Goal: Information Seeking & Learning: Learn about a topic

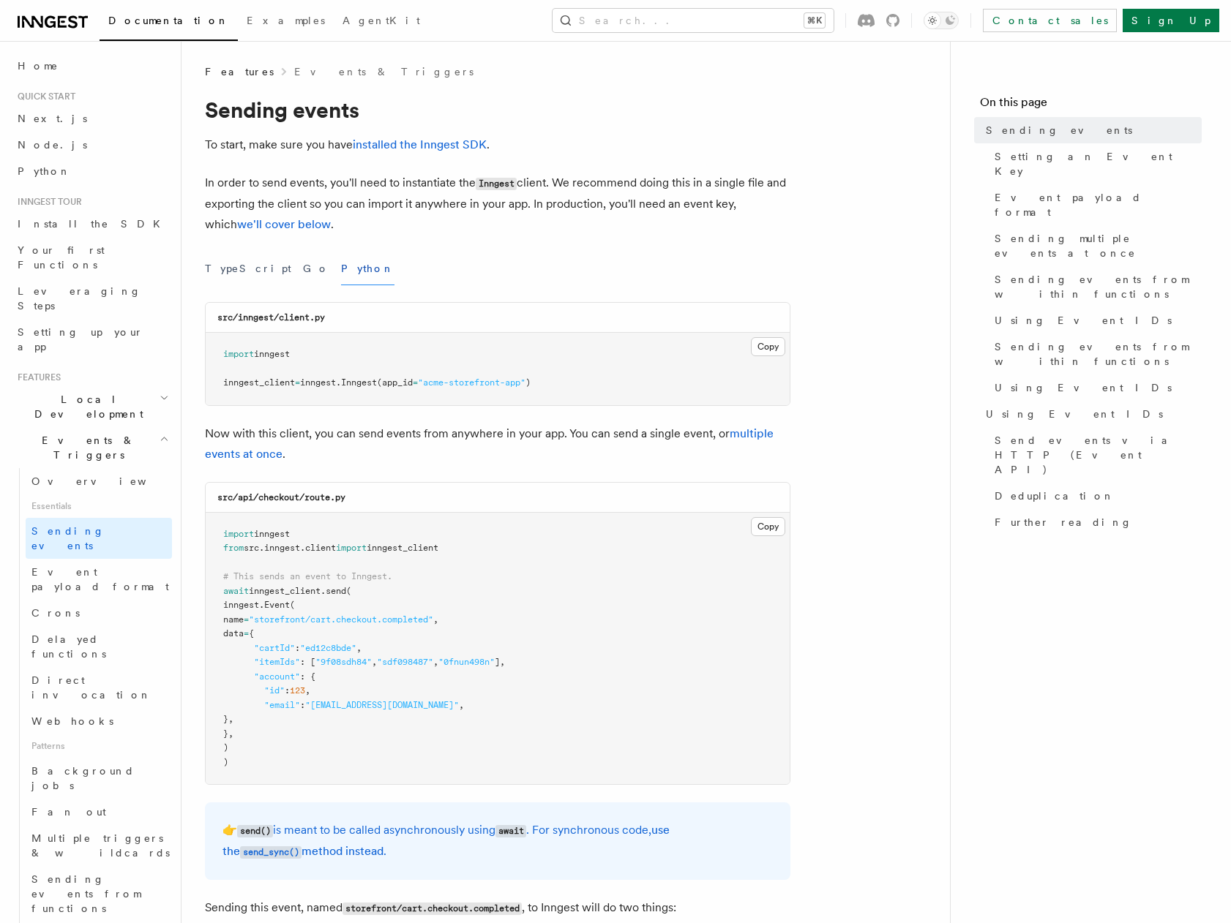
click at [76, 21] on icon at bounding box center [53, 22] width 70 height 18
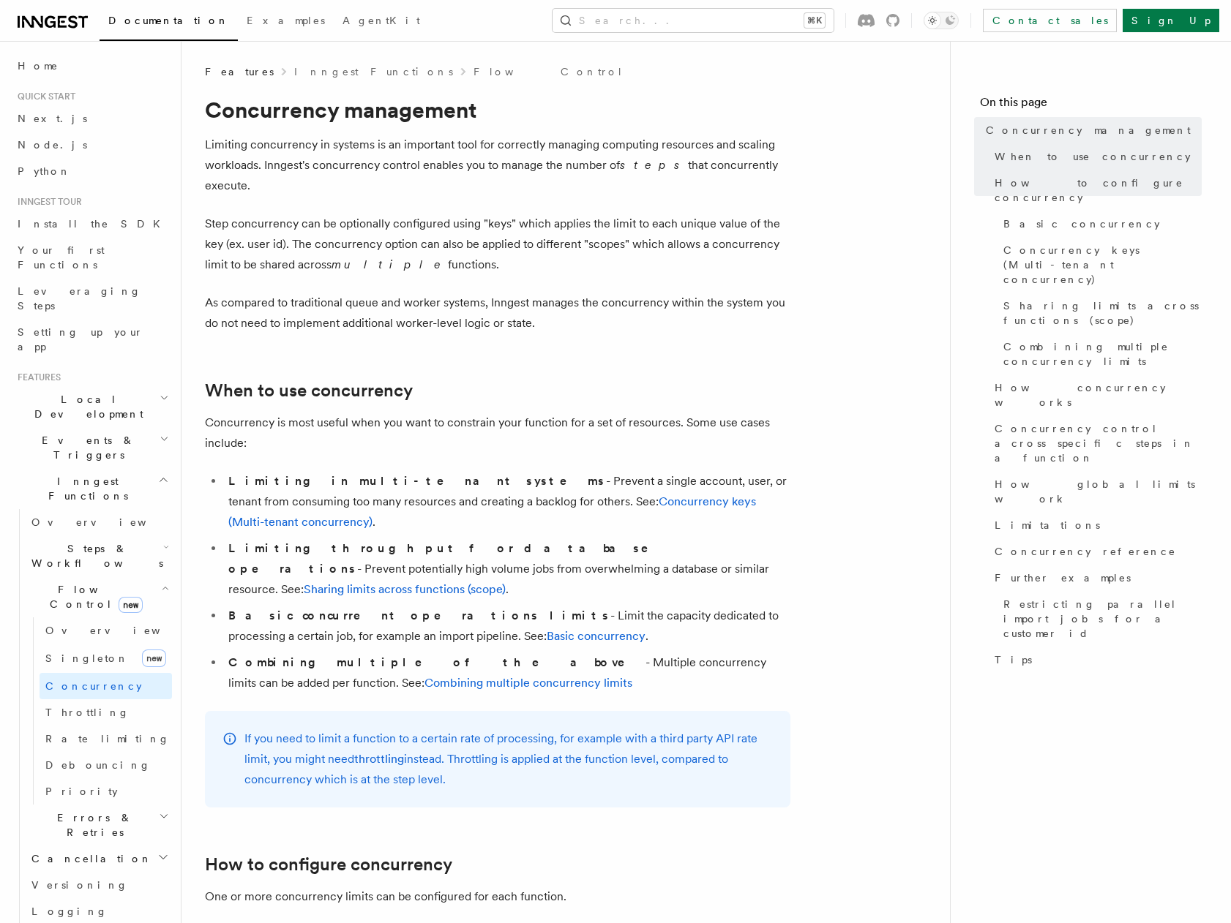
click at [449, 161] on p "Limiting concurrency in systems is an important tool for correctly managing com…" at bounding box center [497, 165] width 585 height 61
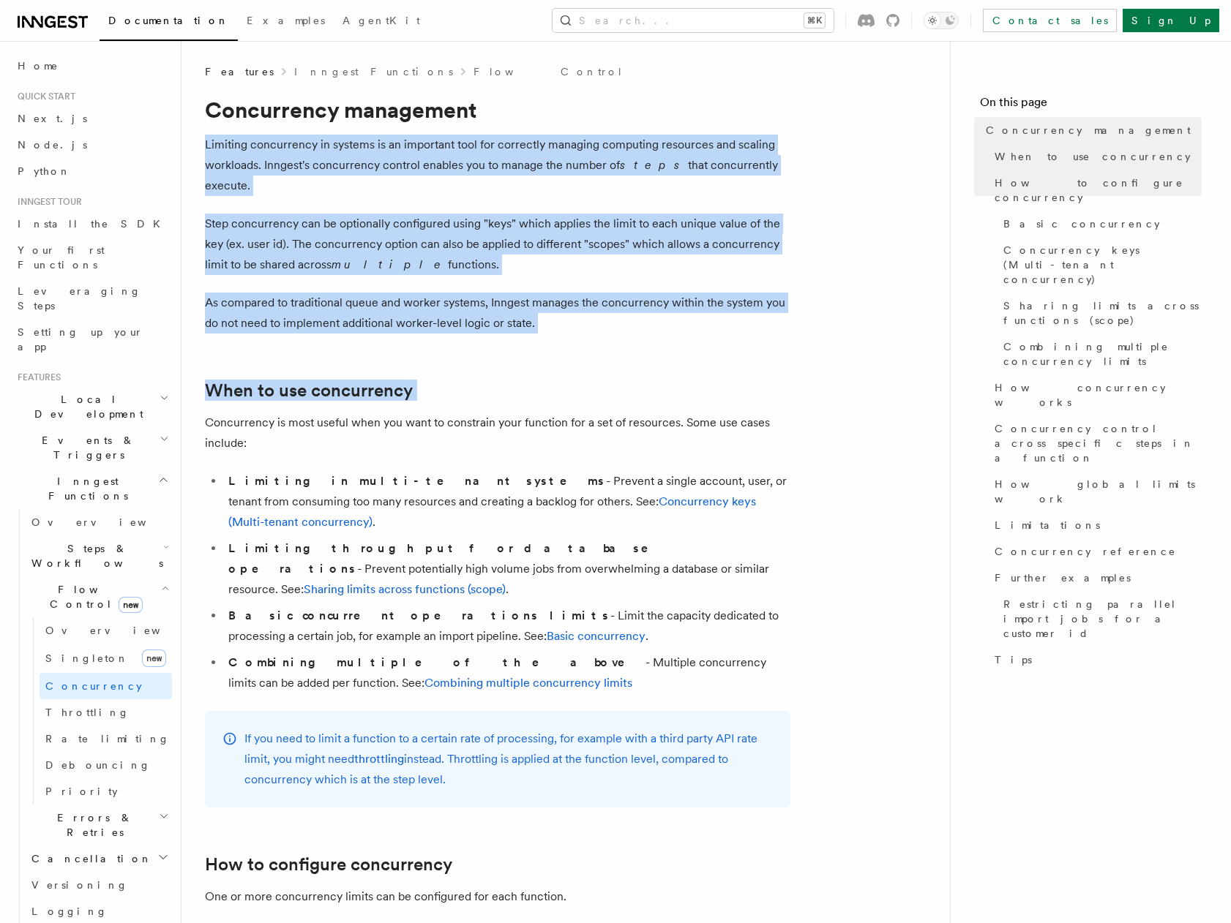
drag, startPoint x: 449, startPoint y: 161, endPoint x: 506, endPoint y: 353, distance: 200.0
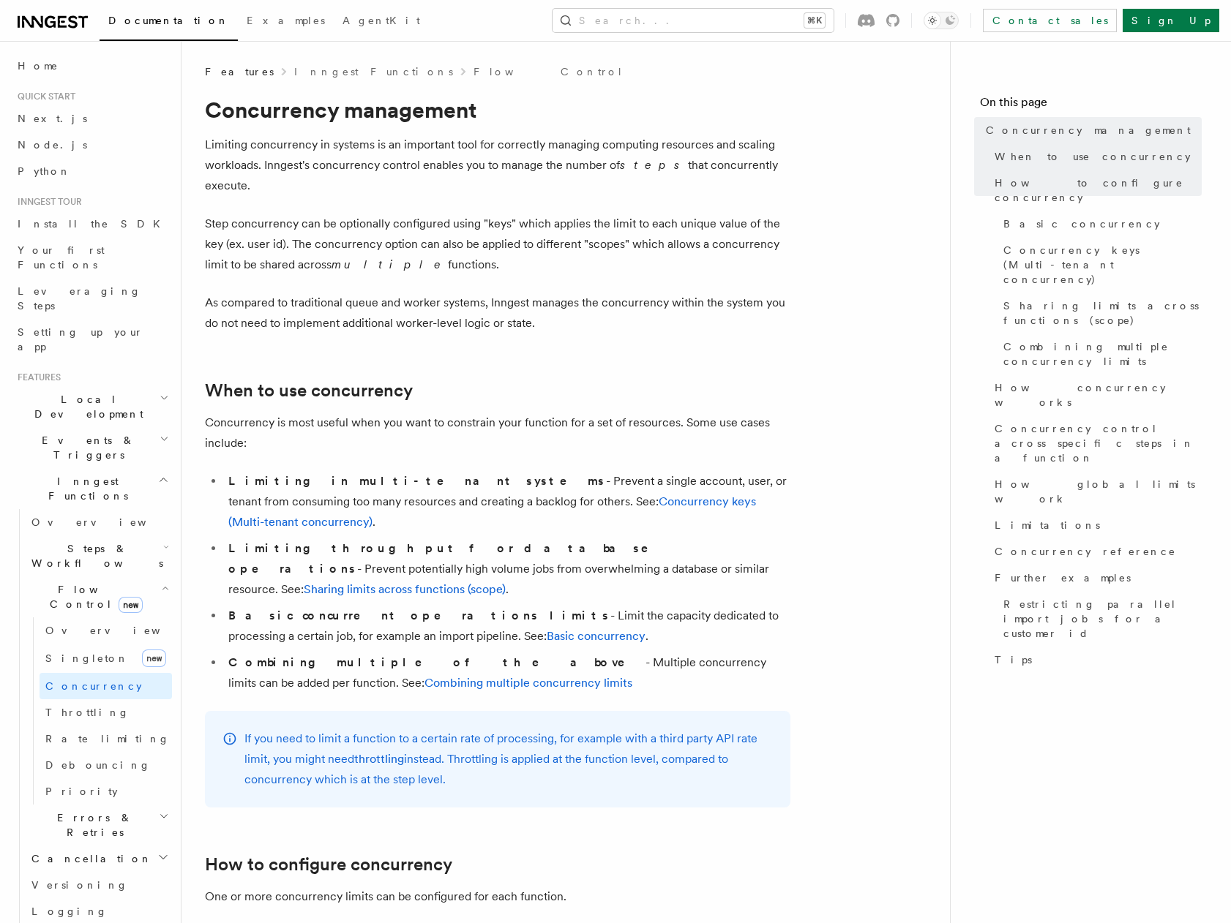
click at [513, 293] on p "As compared to traditional queue and worker systems, Inngest manages the concur…" at bounding box center [497, 313] width 585 height 41
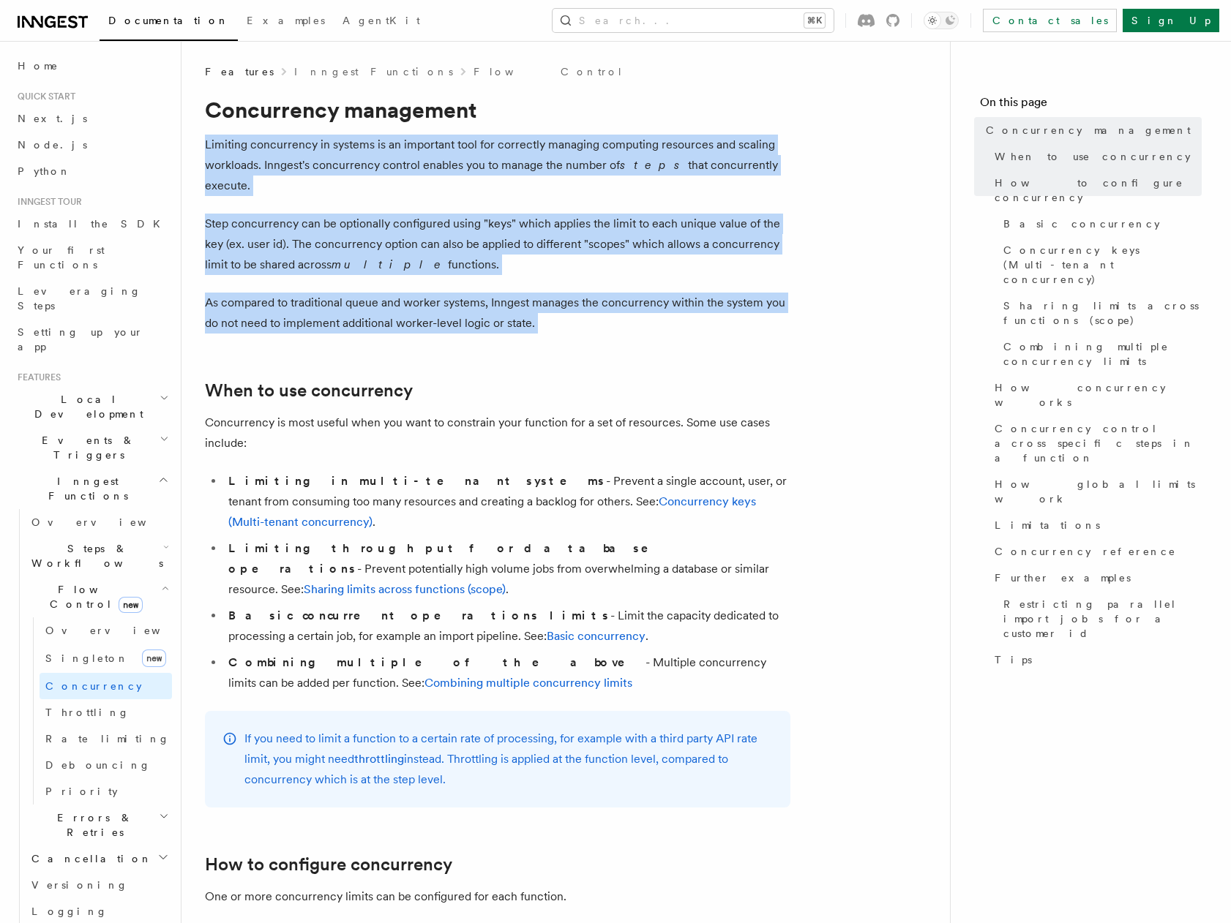
drag, startPoint x: 513, startPoint y: 288, endPoint x: 420, endPoint y: 133, distance: 180.2
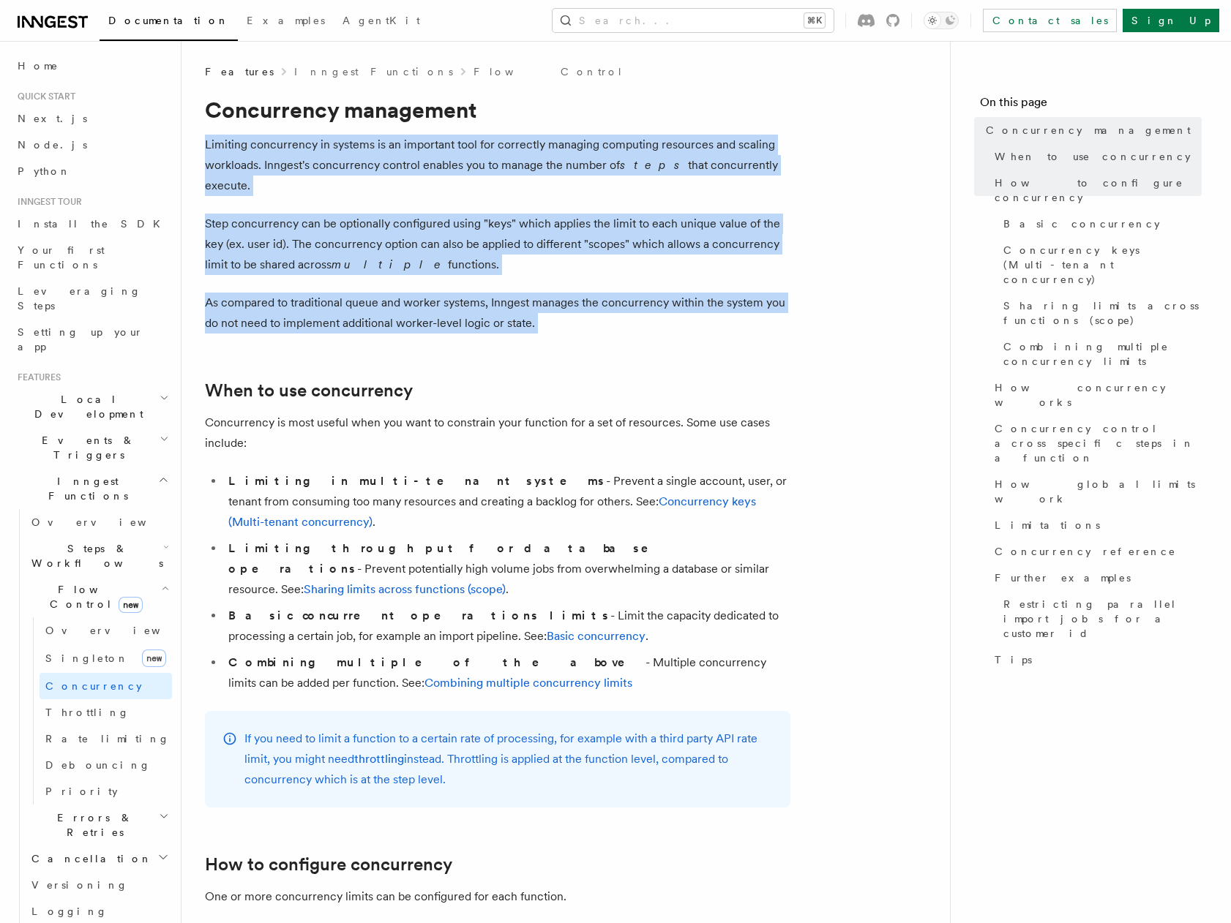
drag, startPoint x: 420, startPoint y: 133, endPoint x: 482, endPoint y: 296, distance: 174.0
click at [482, 296] on p "As compared to traditional queue and worker systems, Inngest manages the concur…" at bounding box center [497, 313] width 585 height 41
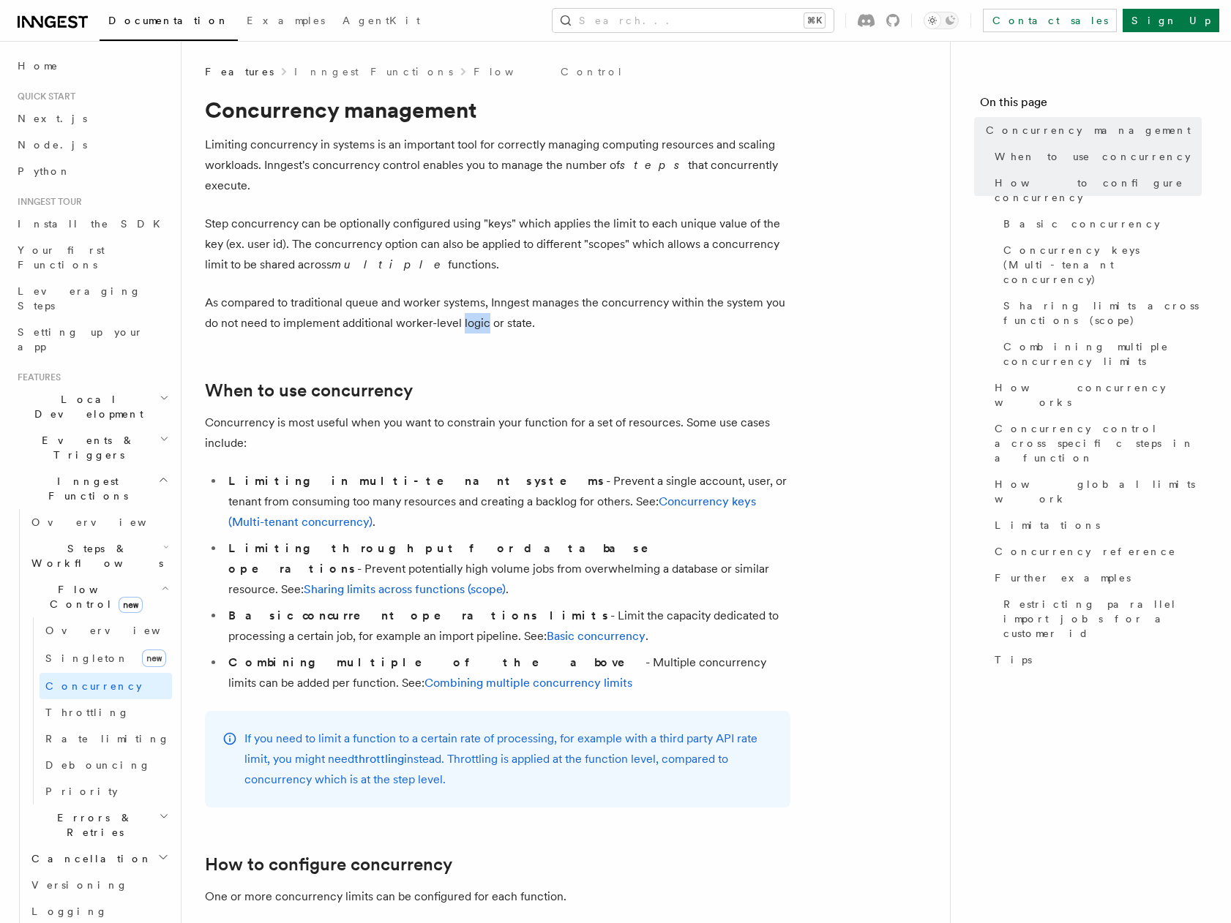
click at [482, 296] on p "As compared to traditional queue and worker systems, Inngest manages the concur…" at bounding box center [497, 313] width 585 height 41
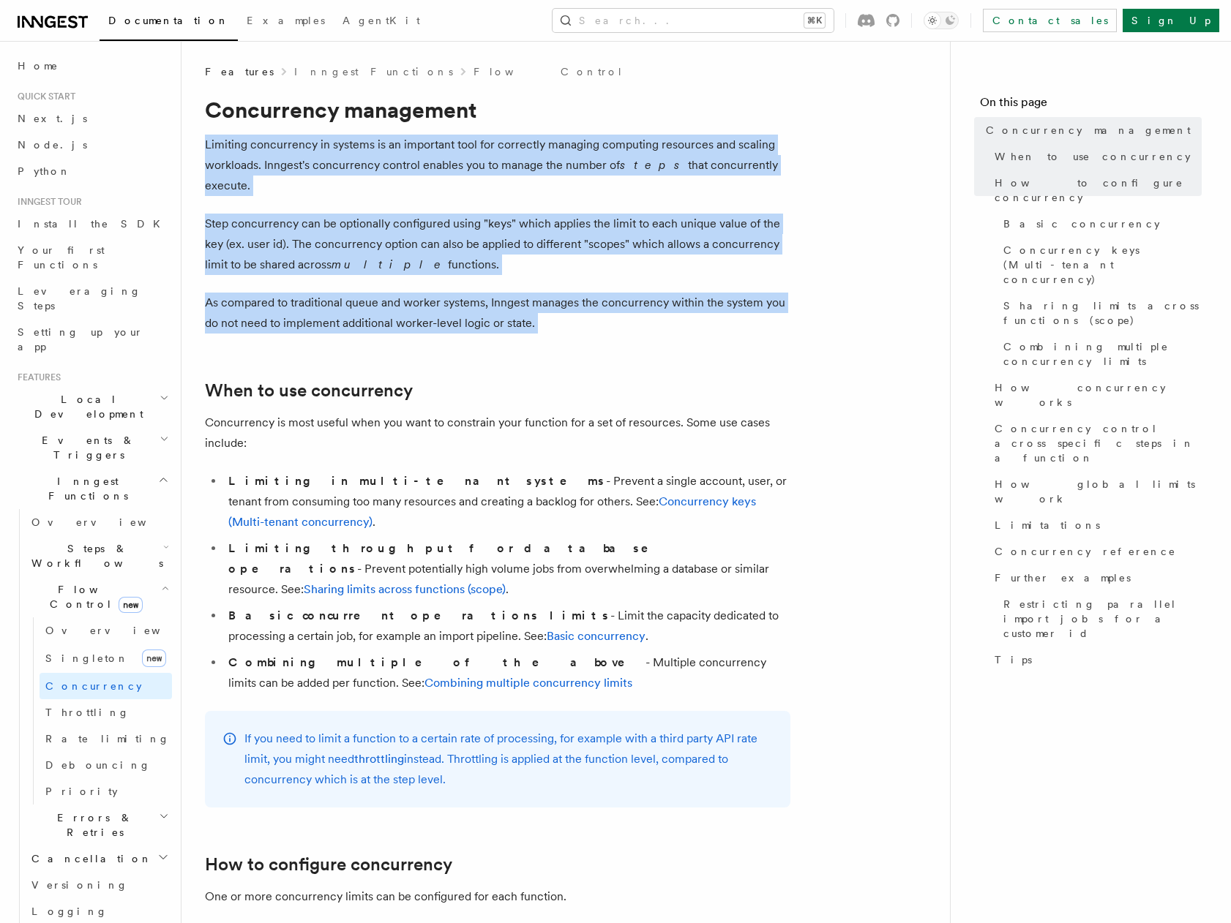
drag, startPoint x: 482, startPoint y: 296, endPoint x: 398, endPoint y: 119, distance: 196.1
click at [398, 119] on h1 "Concurrency management" at bounding box center [497, 110] width 585 height 26
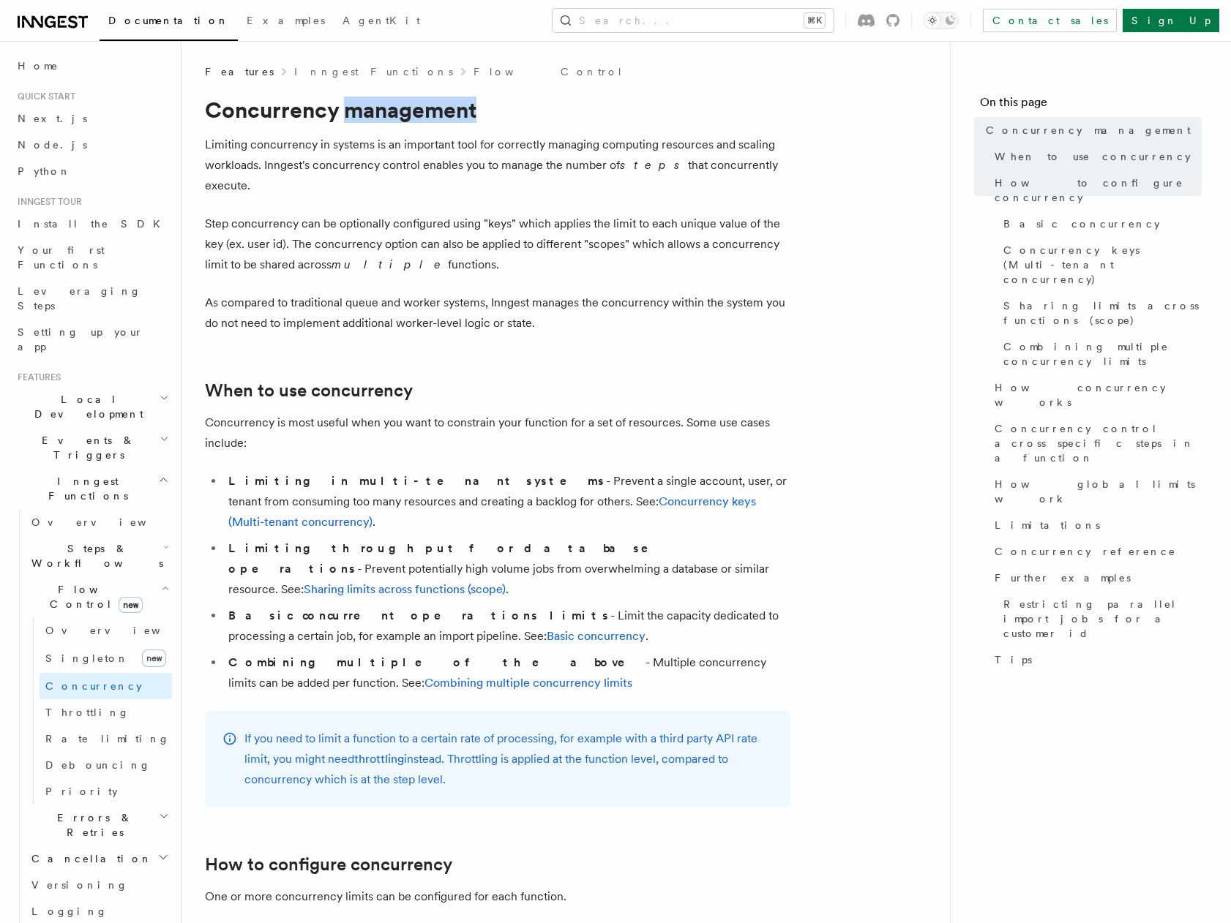
click at [398, 119] on h1 "Concurrency management" at bounding box center [497, 110] width 585 height 26
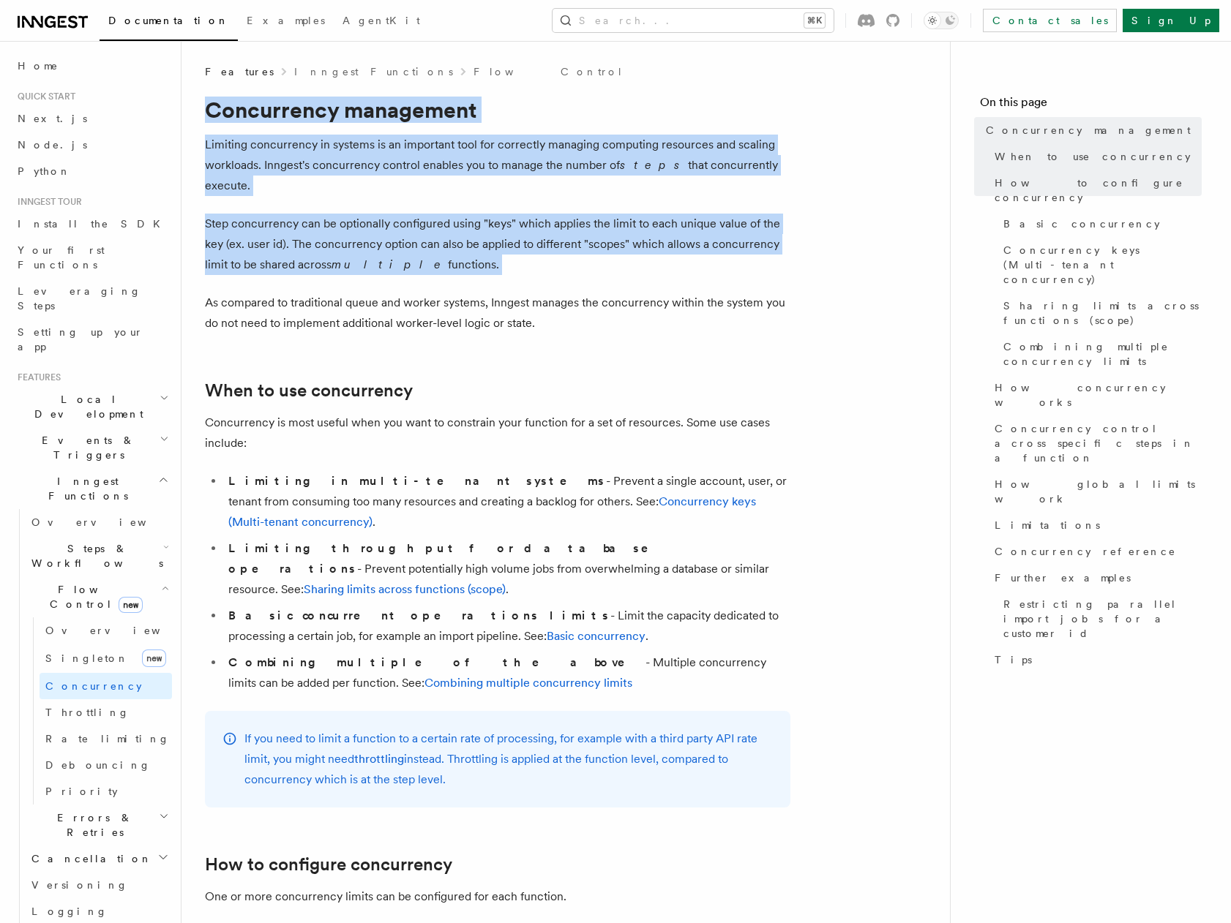
drag, startPoint x: 398, startPoint y: 119, endPoint x: 472, endPoint y: 287, distance: 183.8
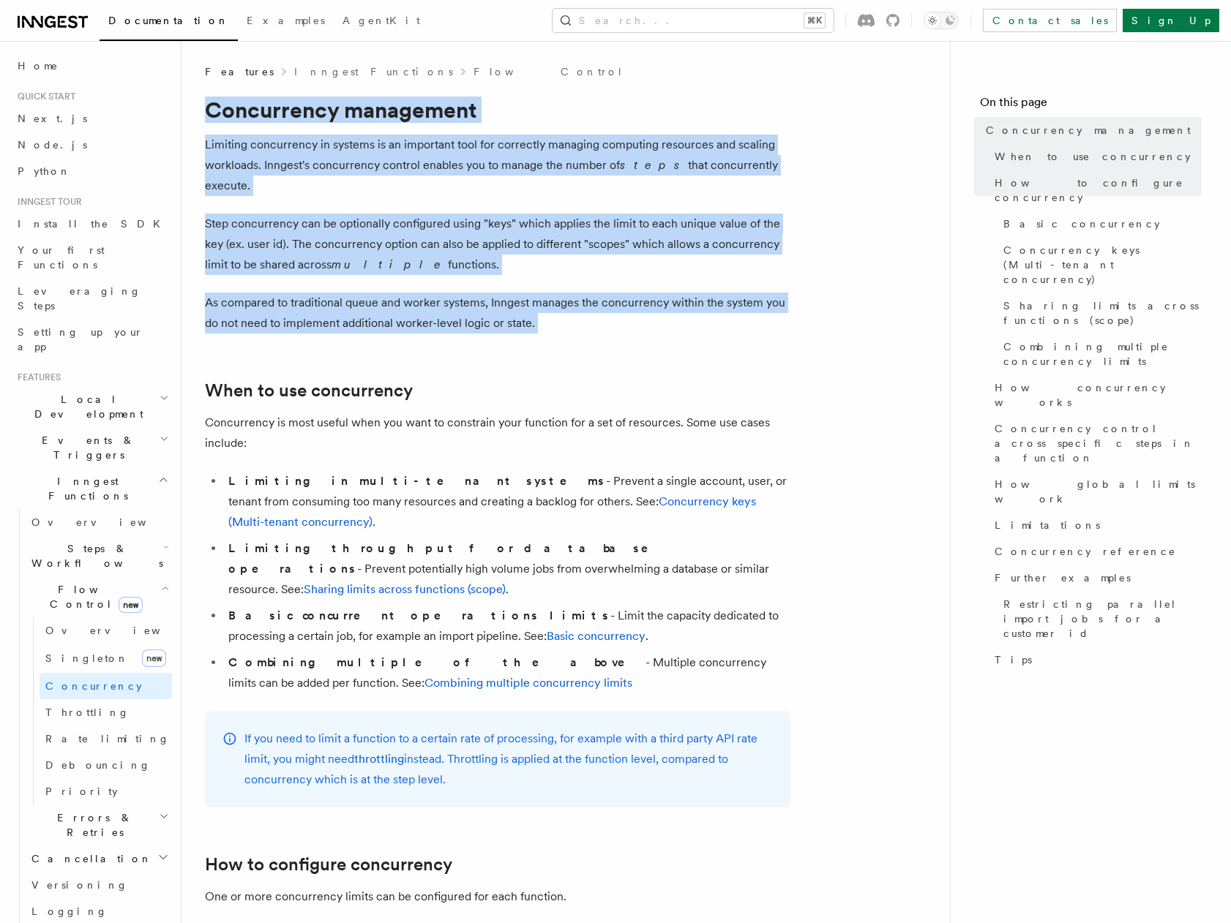
click at [472, 293] on p "As compared to traditional queue and worker systems, Inngest manages the concur…" at bounding box center [497, 313] width 585 height 41
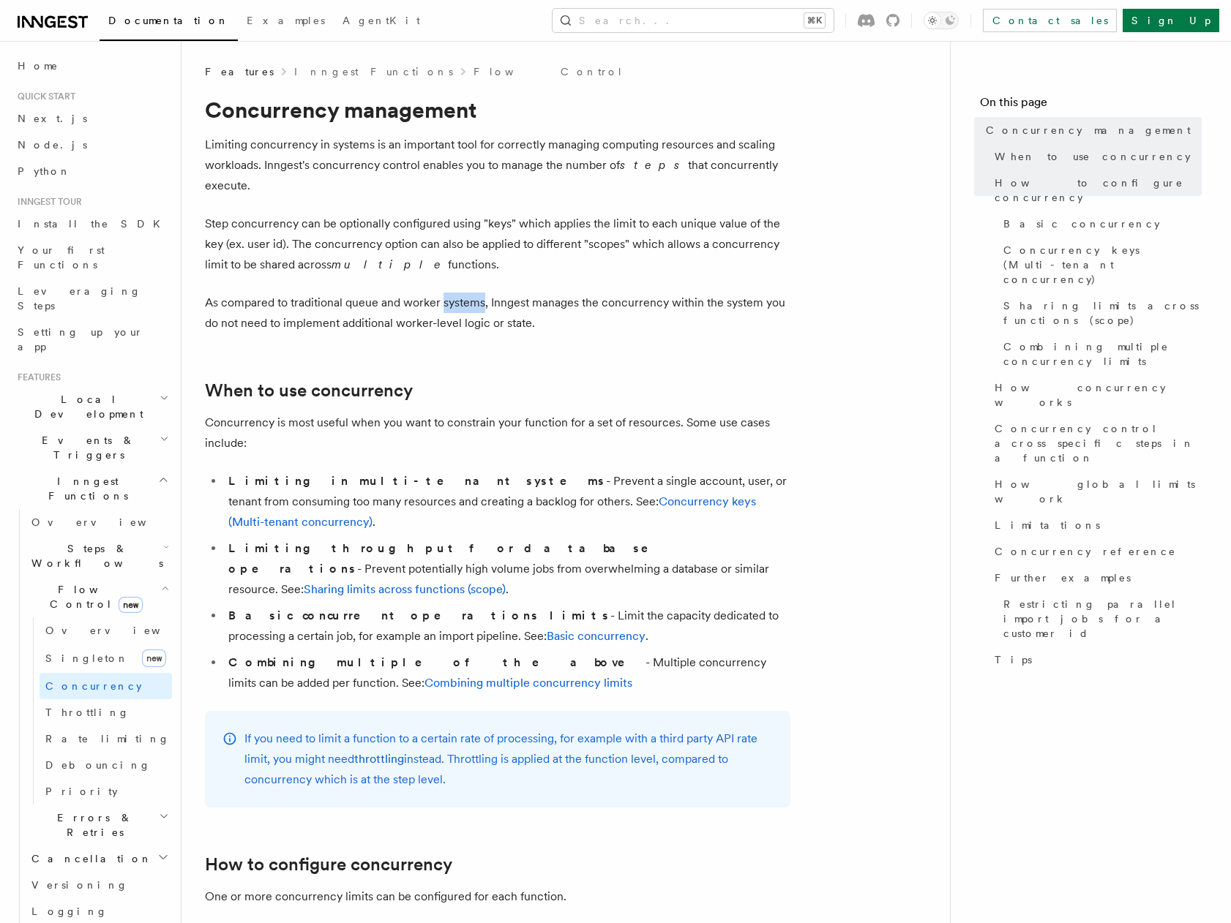
click at [472, 293] on p "As compared to traditional queue and worker systems, Inngest manages the concur…" at bounding box center [497, 313] width 585 height 41
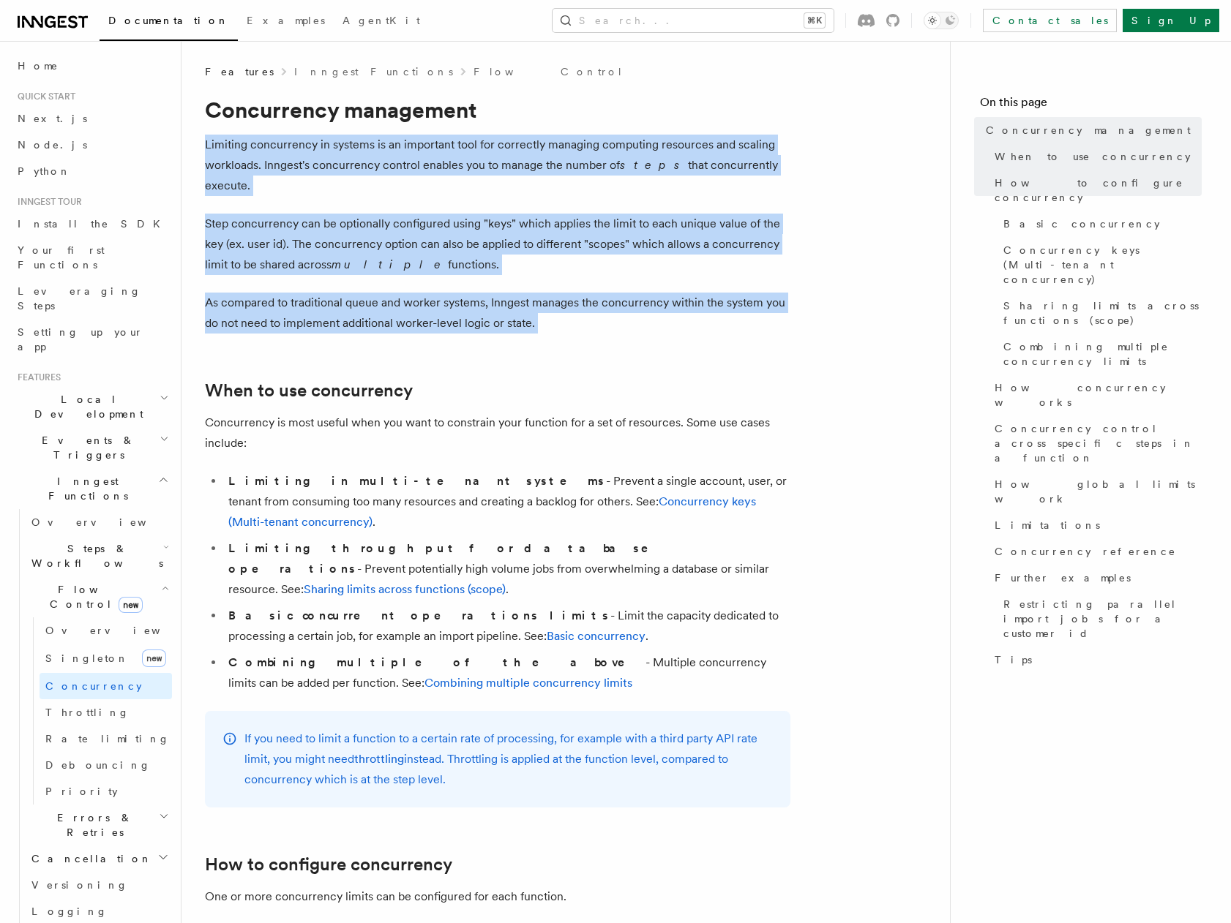
drag, startPoint x: 472, startPoint y: 287, endPoint x: 400, endPoint y: 117, distance: 184.3
click at [400, 117] on h1 "Concurrency management" at bounding box center [497, 110] width 585 height 26
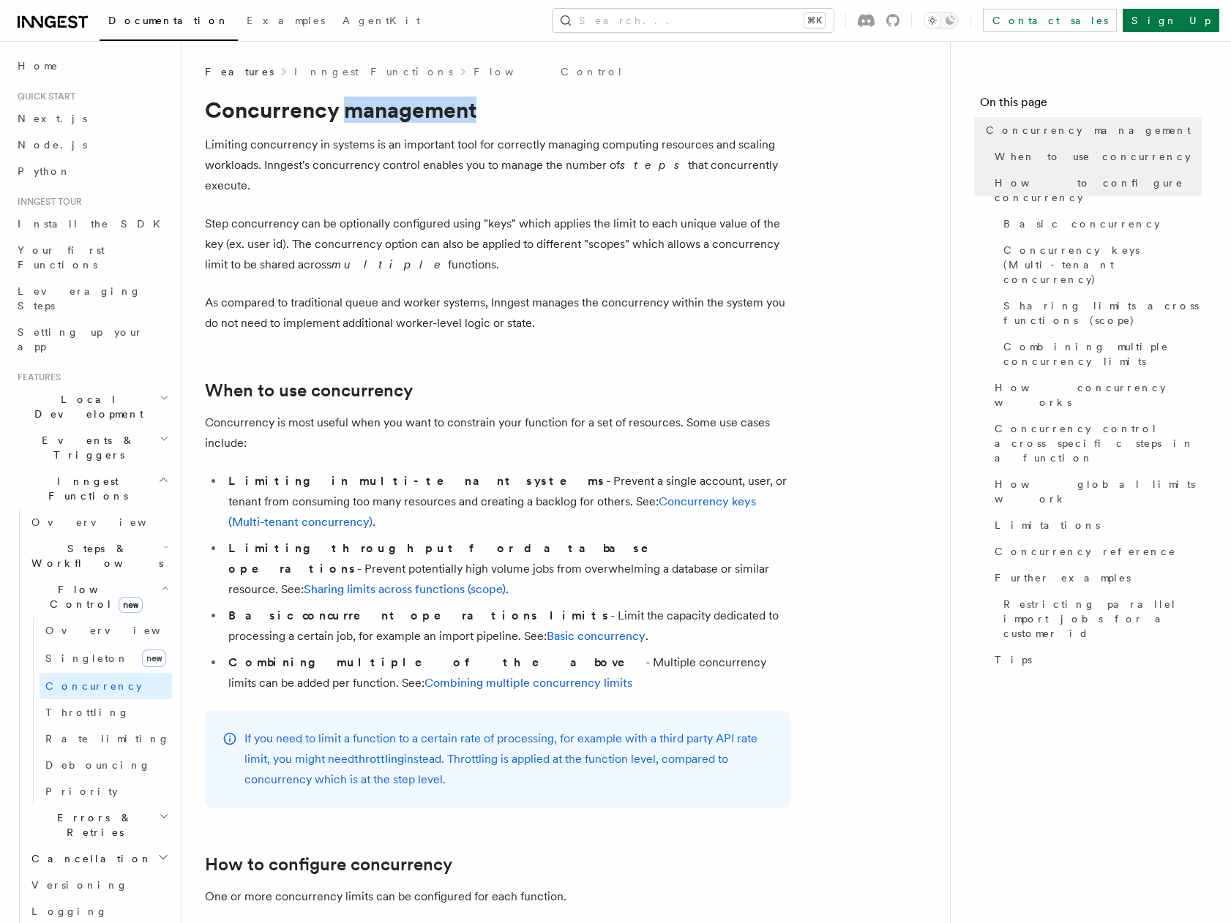
click at [400, 117] on h1 "Concurrency management" at bounding box center [497, 110] width 585 height 26
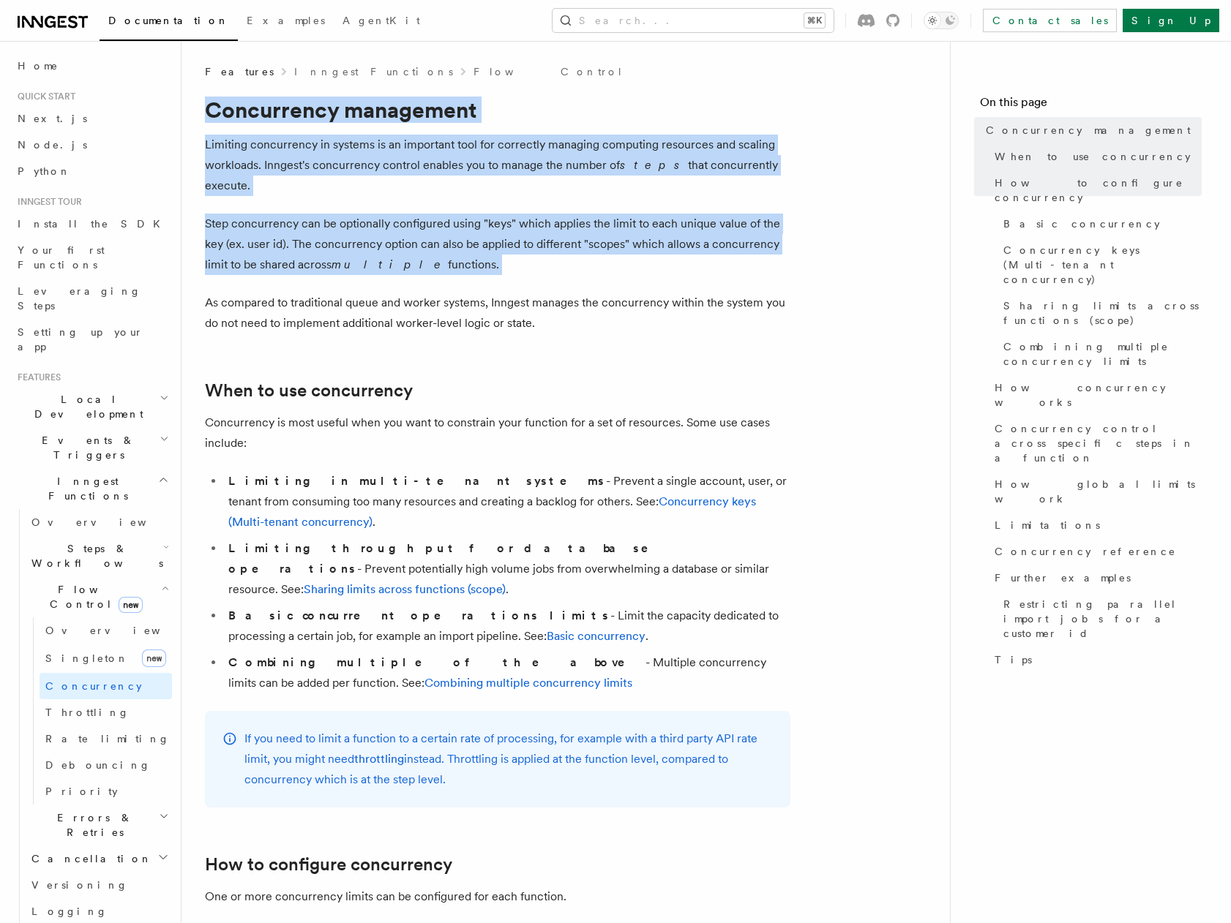
drag, startPoint x: 400, startPoint y: 117, endPoint x: 484, endPoint y: 298, distance: 199.4
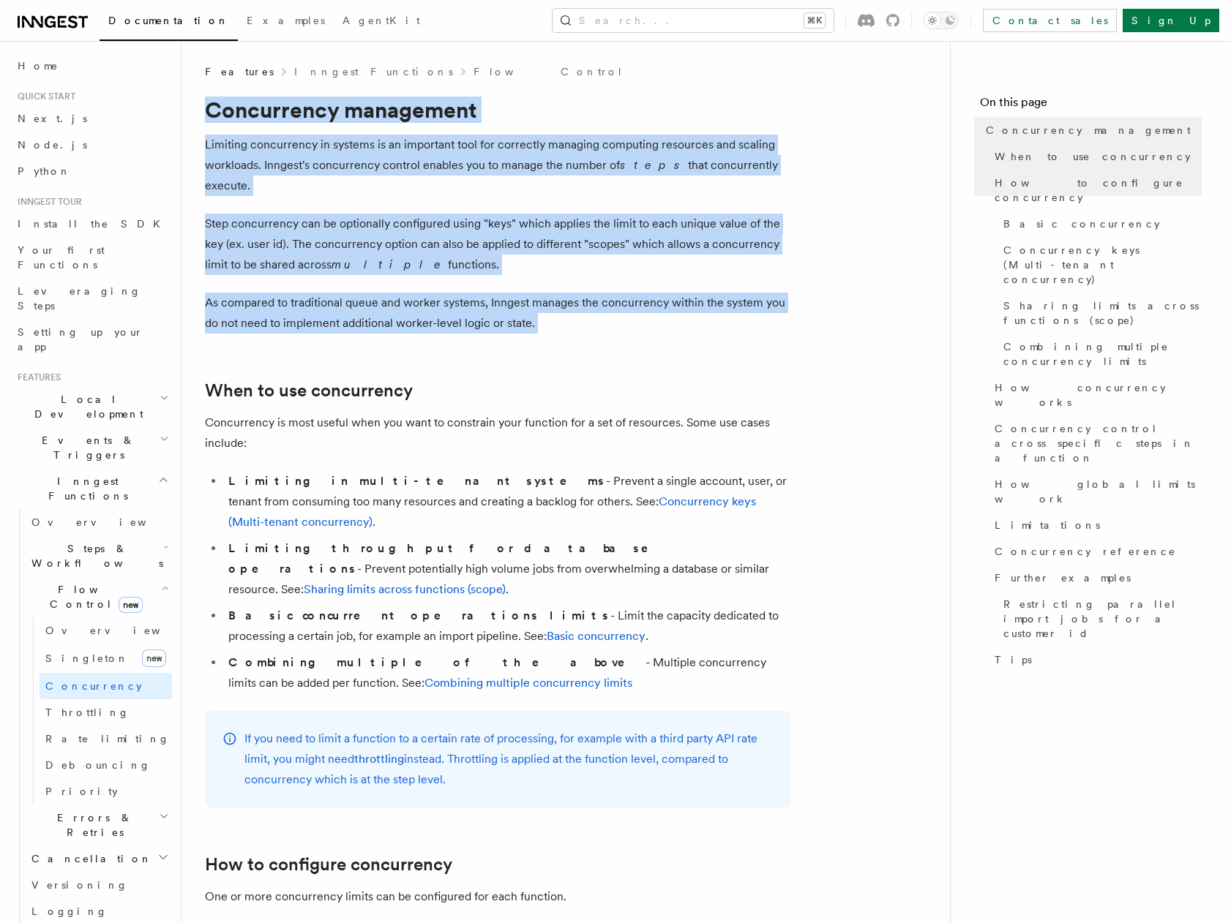
click at [484, 298] on p "As compared to traditional queue and worker systems, Inngest manages the concur…" at bounding box center [497, 313] width 585 height 41
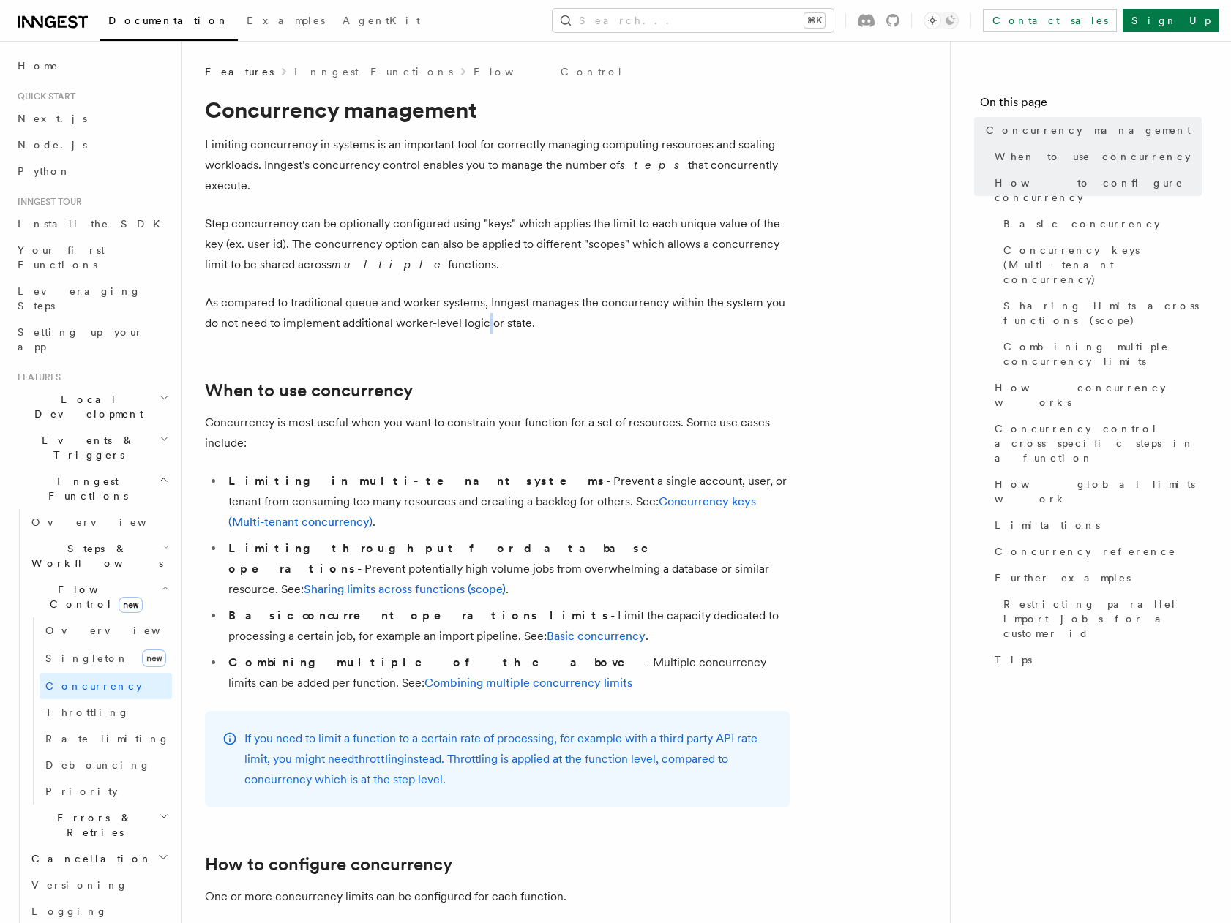
click at [484, 298] on p "As compared to traditional queue and worker systems, Inngest manages the concur…" at bounding box center [497, 313] width 585 height 41
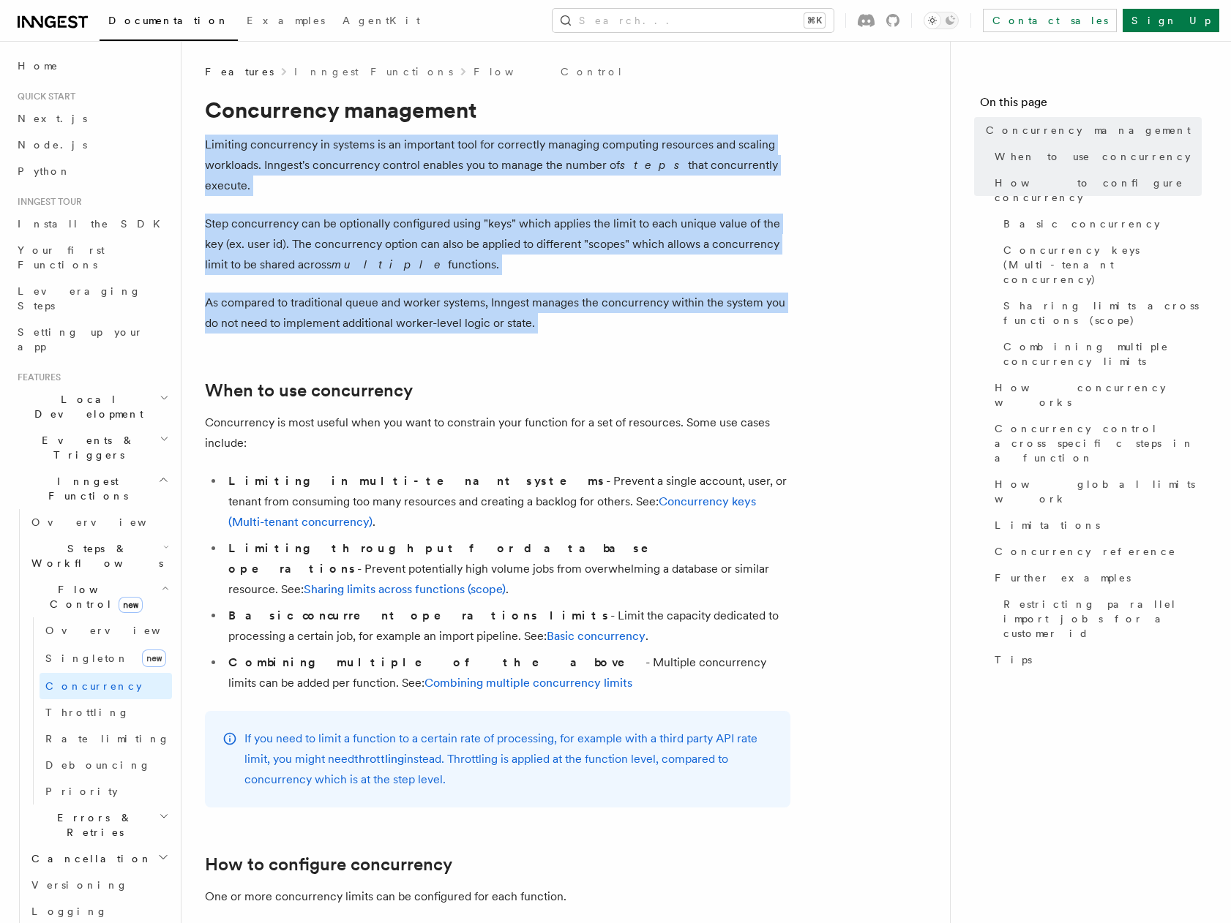
drag, startPoint x: 484, startPoint y: 298, endPoint x: 402, endPoint y: 130, distance: 186.9
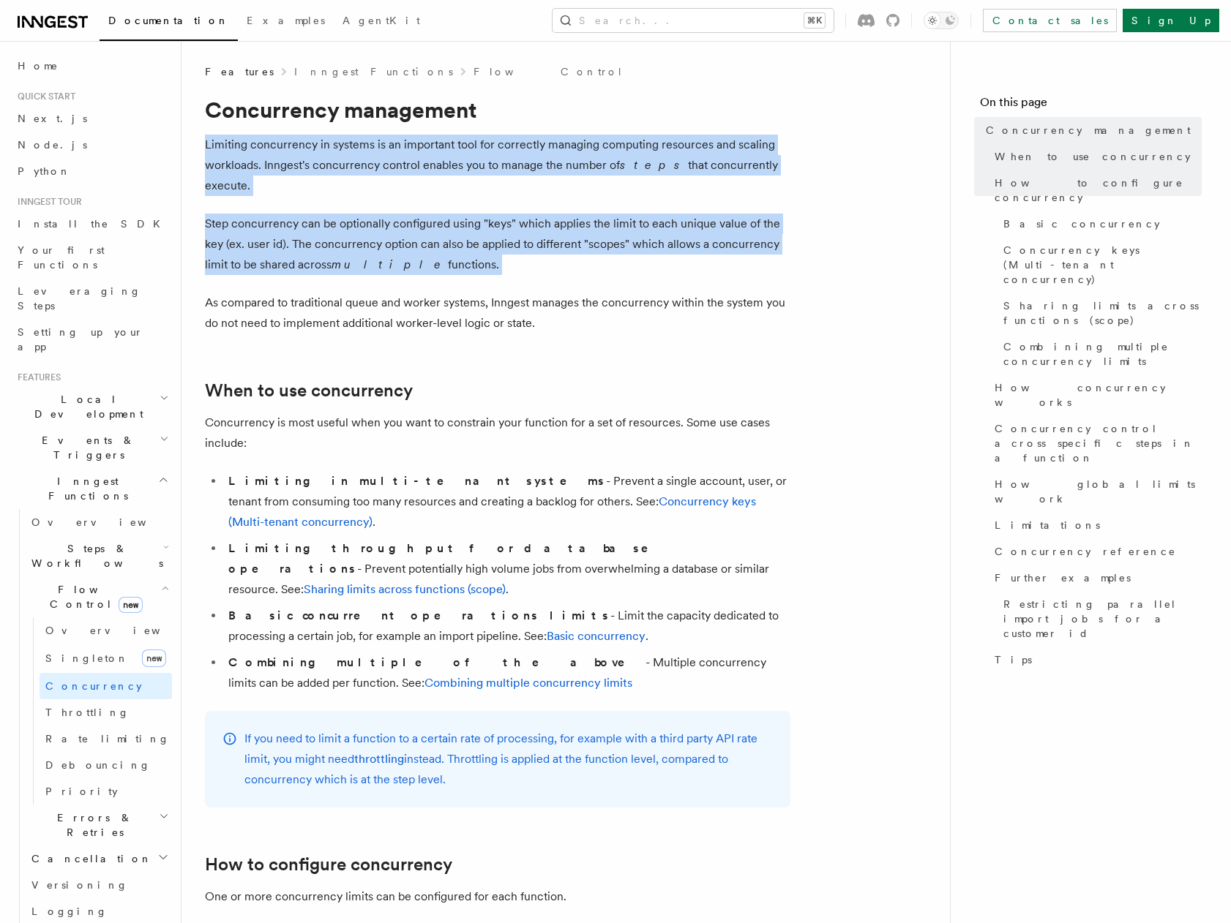
drag, startPoint x: 402, startPoint y: 130, endPoint x: 420, endPoint y: 233, distance: 104.1
click at [420, 233] on p "Step concurrency can be optionally configured using "keys" which applies the li…" at bounding box center [497, 244] width 585 height 61
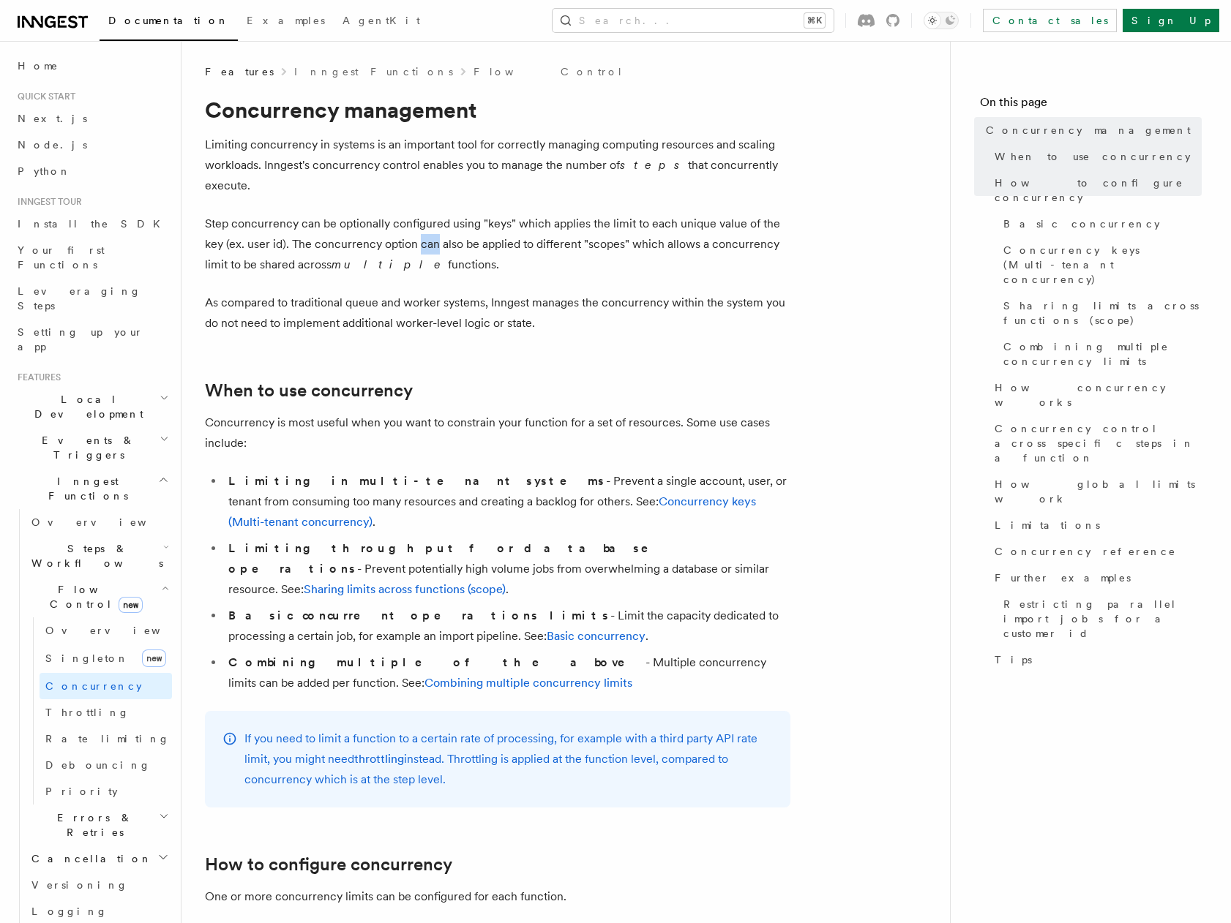
click at [420, 233] on p "Step concurrency can be optionally configured using "keys" which applies the li…" at bounding box center [497, 244] width 585 height 61
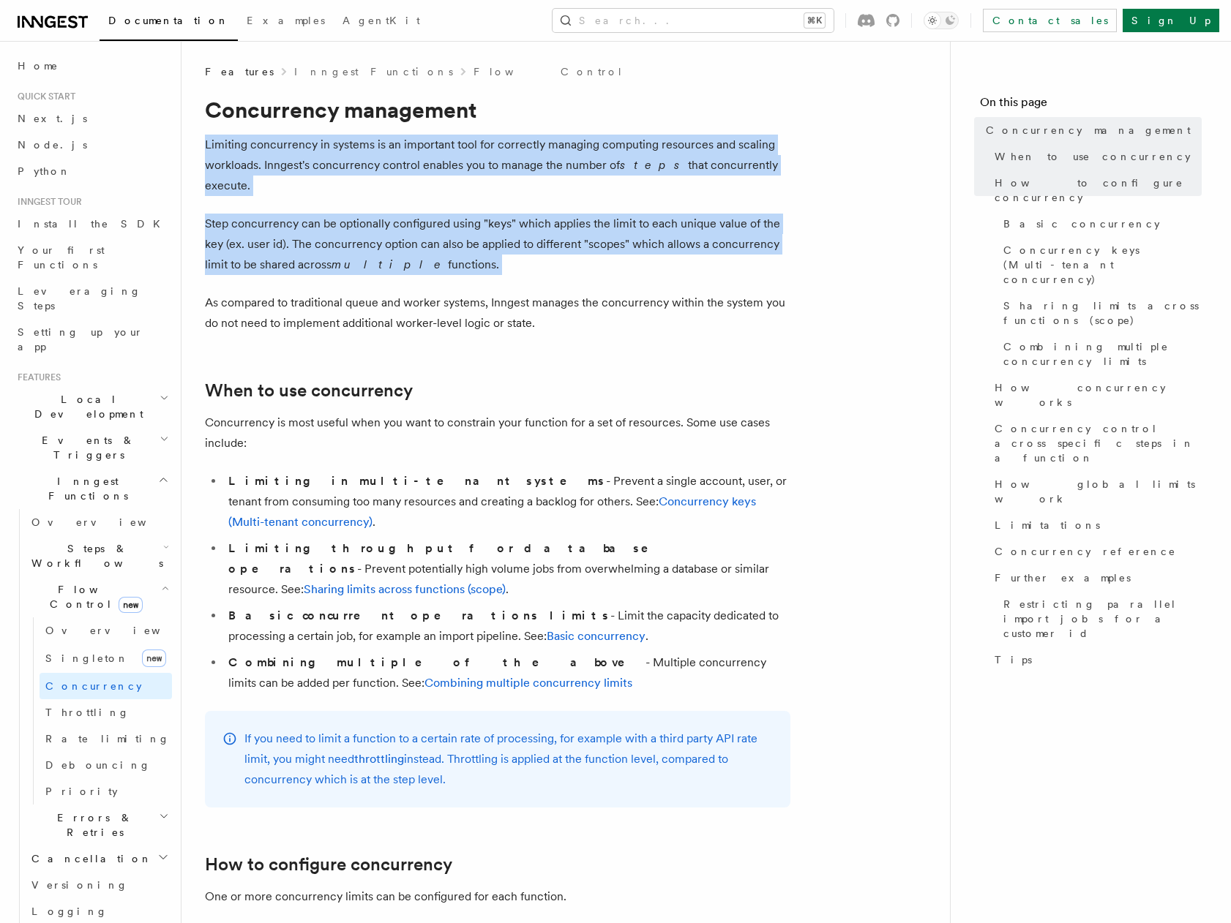
drag, startPoint x: 420, startPoint y: 233, endPoint x: 419, endPoint y: 135, distance: 98.1
click at [419, 135] on p "Limiting concurrency in systems is an important tool for correctly managing com…" at bounding box center [497, 165] width 585 height 61
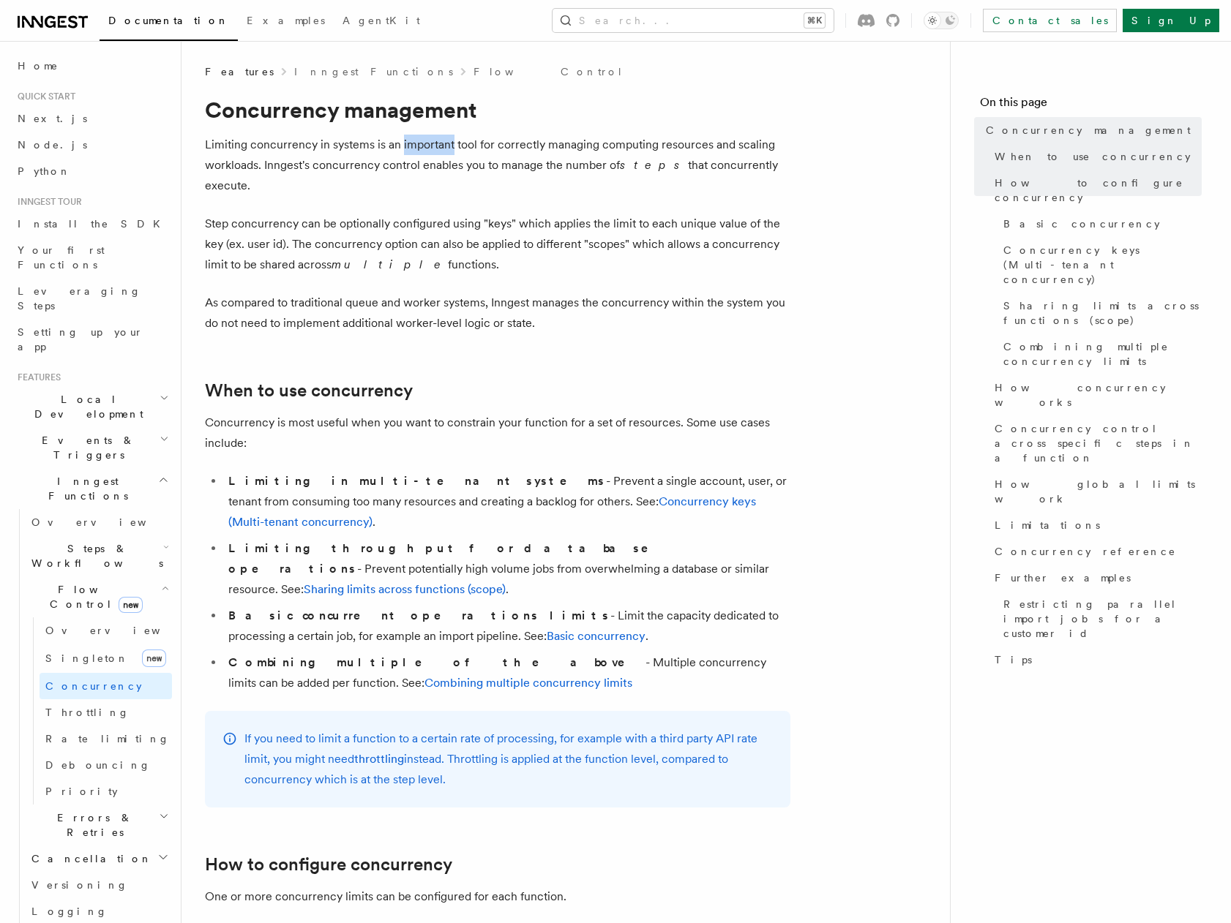
click at [419, 135] on p "Limiting concurrency in systems is an important tool for correctly managing com…" at bounding box center [497, 165] width 585 height 61
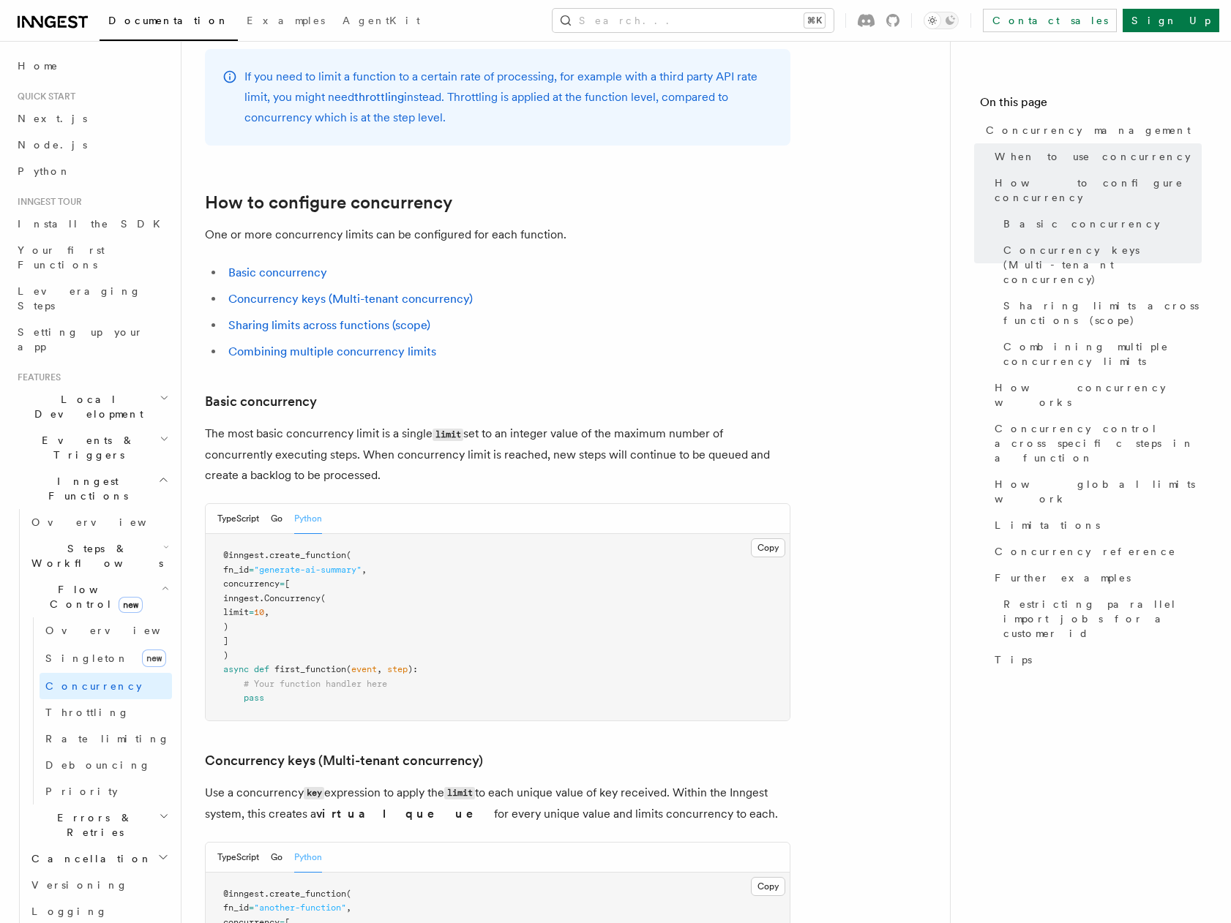
scroll to position [666, 0]
